Goal: Find specific page/section: Find specific page/section

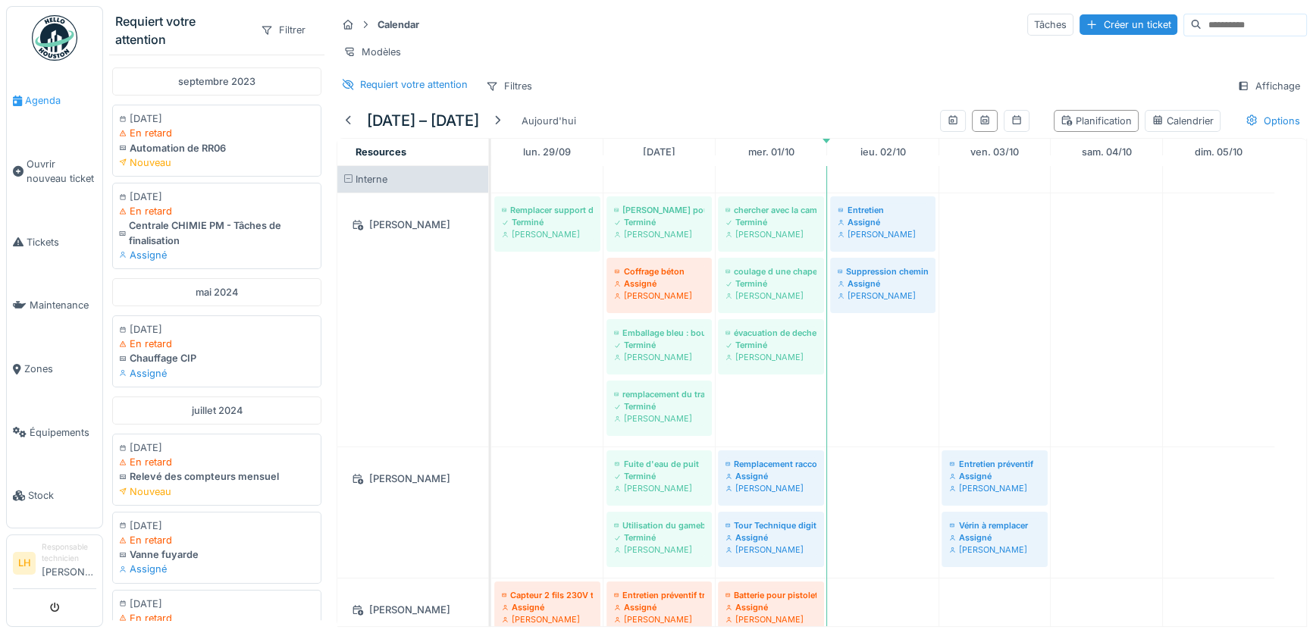
click at [52, 93] on span "Agenda" at bounding box center [60, 100] width 71 height 14
